Goal: Task Accomplishment & Management: Use online tool/utility

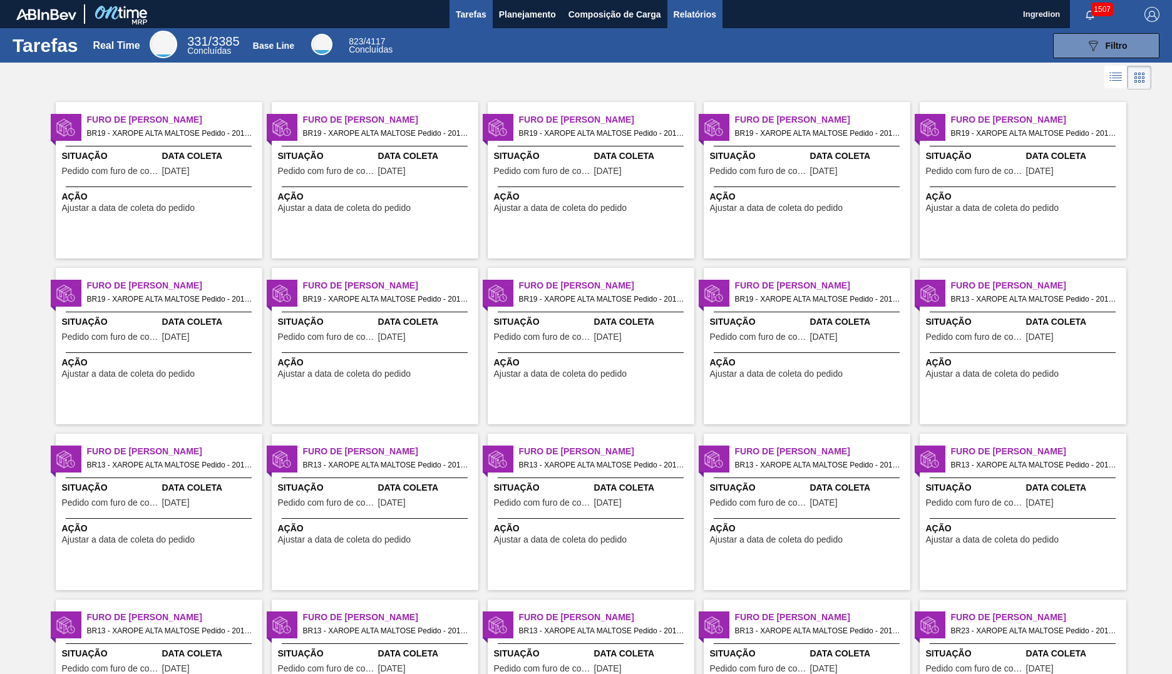
click at [693, 14] on span "Relatórios" at bounding box center [694, 14] width 43 height 15
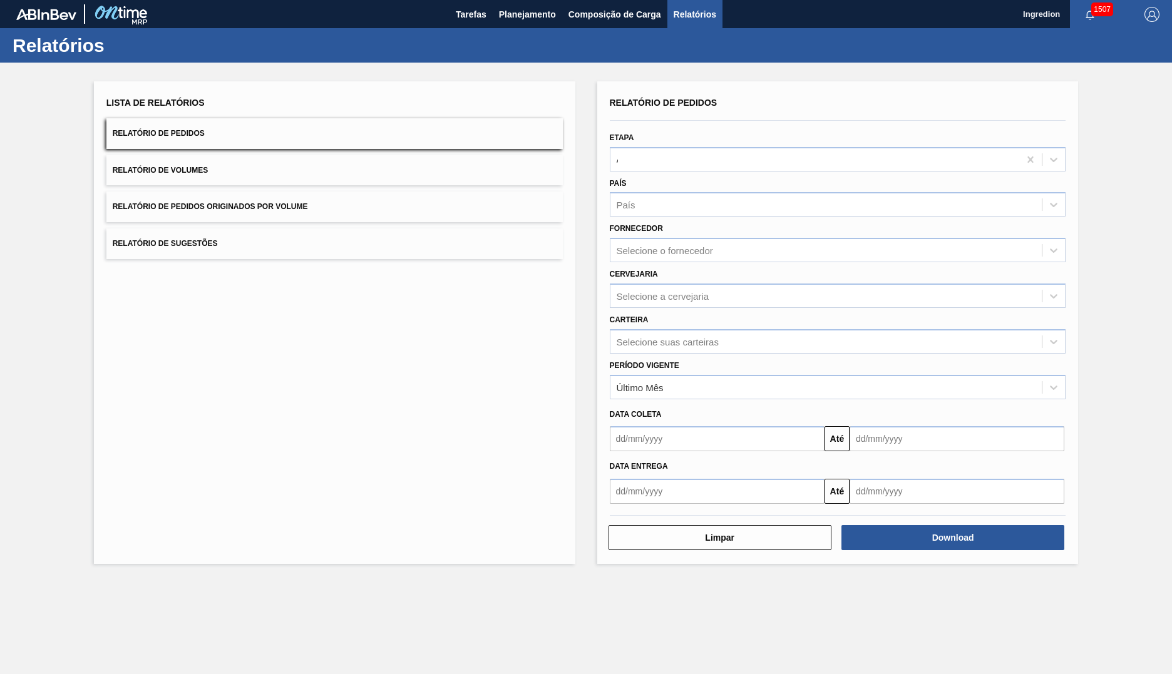
type input "Aguardando Faturamento"
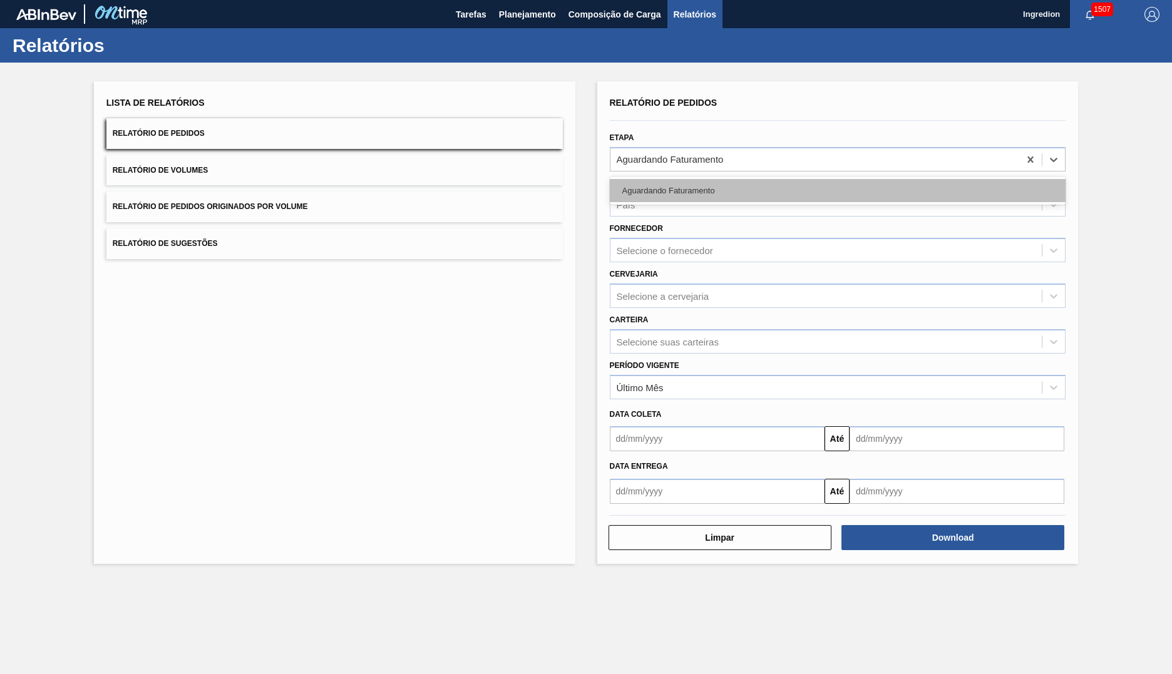
click at [837, 190] on div "Aguardando Faturamento" at bounding box center [838, 190] width 456 height 23
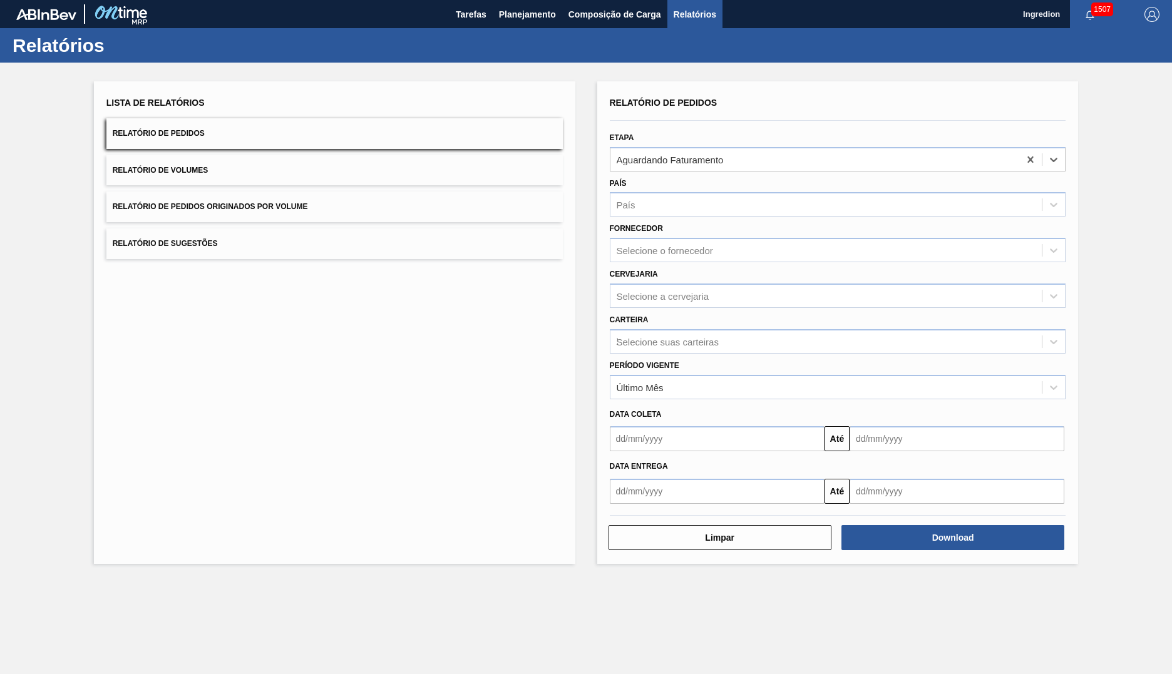
type input "Xarope"
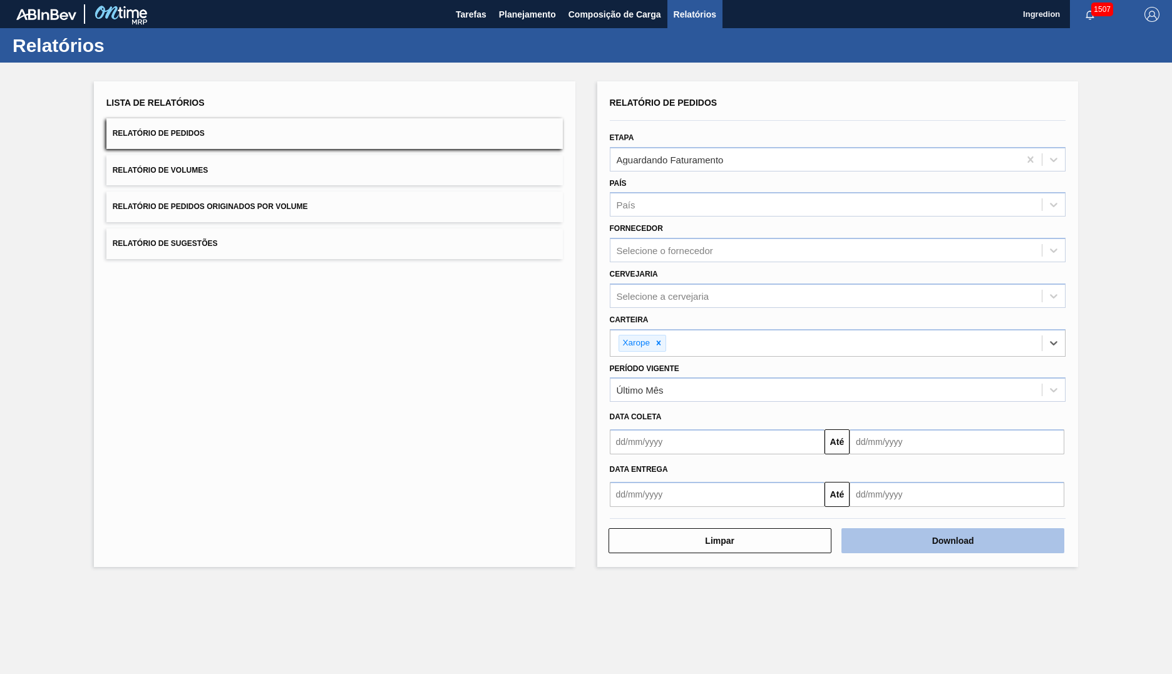
click at [953, 541] on button "Download" at bounding box center [952, 540] width 223 height 25
